Goal: Check status: Check status

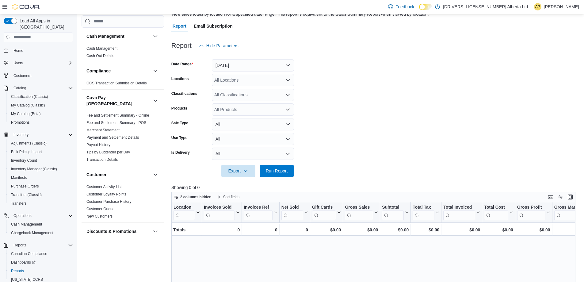
scroll to position [61, 0]
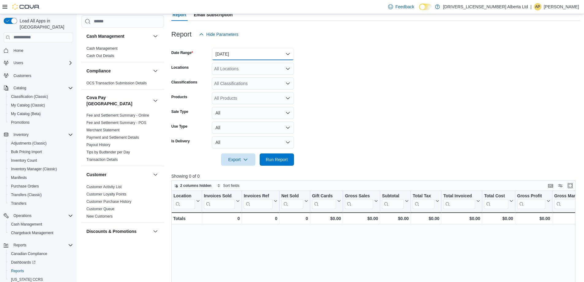
click at [259, 52] on button "[DATE]" at bounding box center [253, 54] width 82 height 12
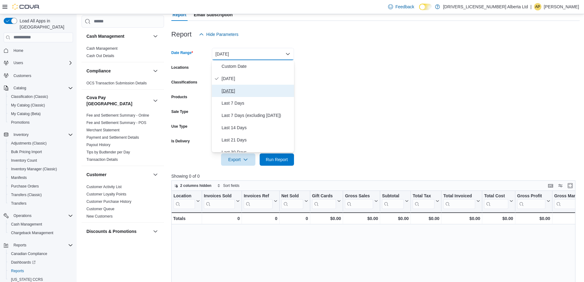
drag, startPoint x: 234, startPoint y: 88, endPoint x: 264, endPoint y: 107, distance: 35.1
click at [235, 88] on span "[DATE]" at bounding box center [257, 90] width 70 height 7
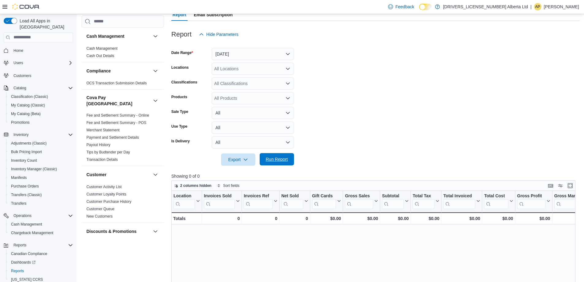
drag, startPoint x: 282, startPoint y: 157, endPoint x: 306, endPoint y: 118, distance: 45.1
click at [282, 157] on span "Run Report" at bounding box center [277, 159] width 22 height 6
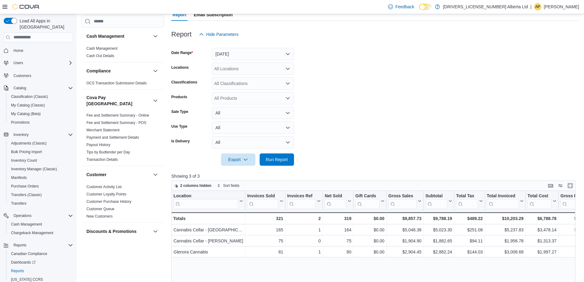
drag, startPoint x: 334, startPoint y: 78, endPoint x: 341, endPoint y: 74, distance: 7.5
click at [335, 77] on form "Date Range [DATE] Locations All Locations Classifications All Classifications P…" at bounding box center [375, 102] width 409 height 125
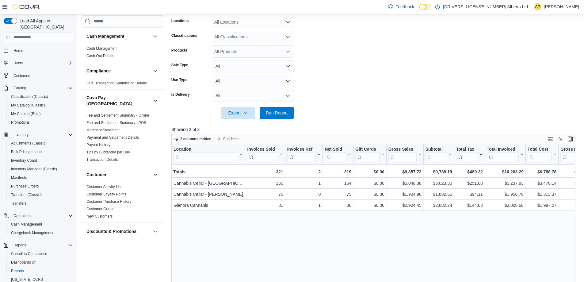
scroll to position [123, 0]
